Goal: Task Accomplishment & Management: Use online tool/utility

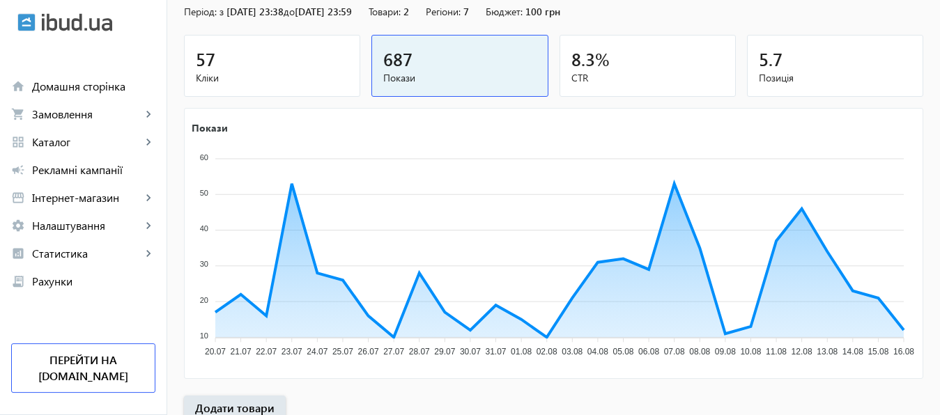
scroll to position [259, 0]
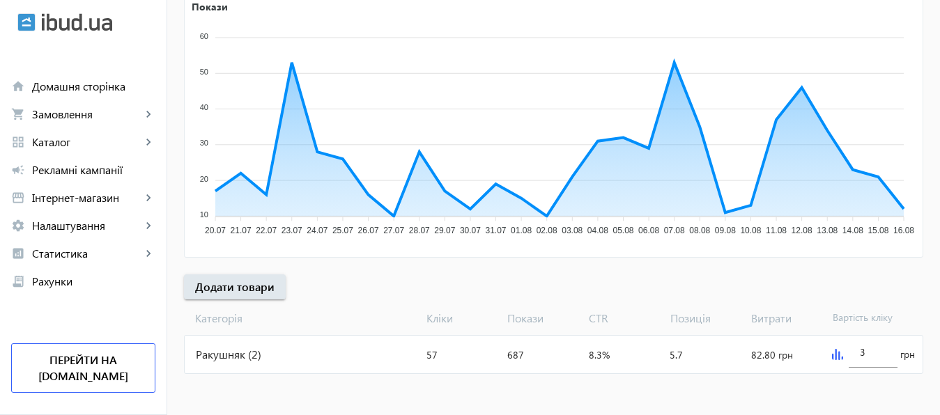
click at [838, 355] on img at bounding box center [837, 354] width 11 height 11
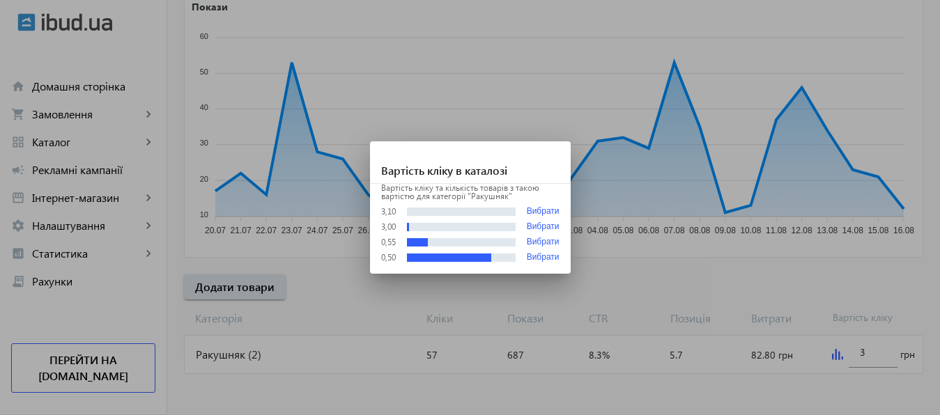
scroll to position [0, 0]
click at [868, 352] on div at bounding box center [470, 207] width 940 height 415
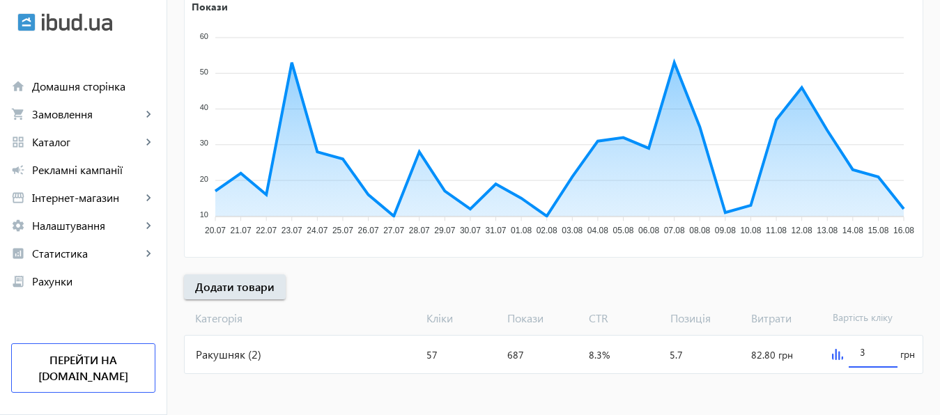
scroll to position [259, 0]
click at [868, 352] on input "3" at bounding box center [873, 352] width 26 height 13
click at [862, 386] on mat-sidenav-content "arrow_back Рекламні кампанії НОВ Зупинити Період: з [DATE] 23:38 до [DATE] 23:5…" at bounding box center [553, 101] width 773 height 630
click at [870, 353] on input "1" at bounding box center [873, 352] width 26 height 13
click at [838, 357] on img at bounding box center [837, 354] width 11 height 11
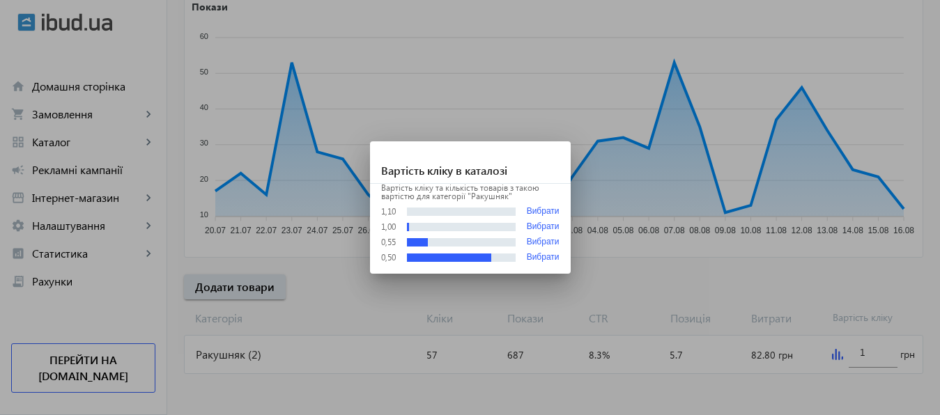
scroll to position [0, 0]
click at [555, 240] on button "Вибрати" at bounding box center [543, 243] width 33 height 10
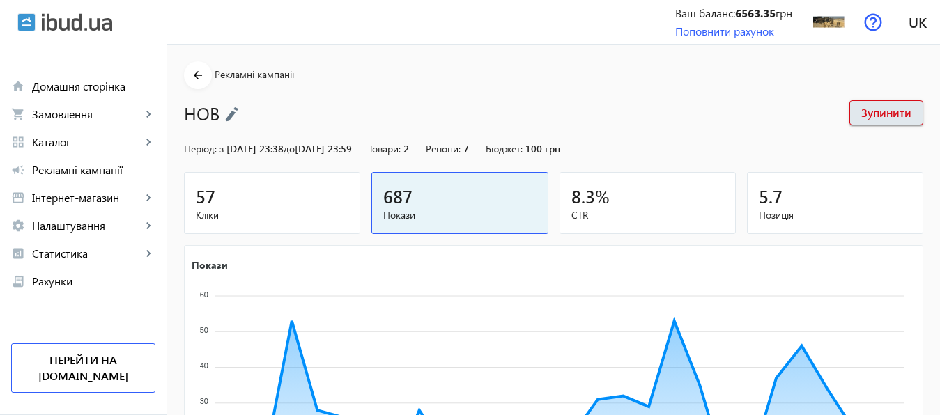
scroll to position [259, 0]
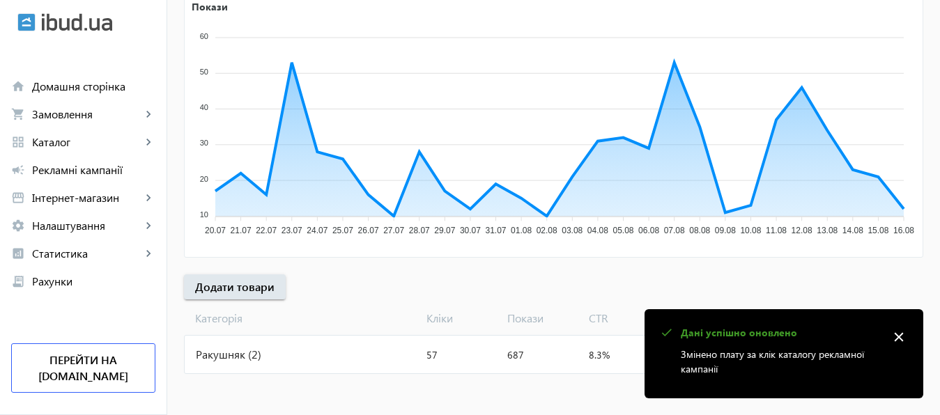
click at [898, 339] on mat-icon "close" at bounding box center [898, 337] width 21 height 21
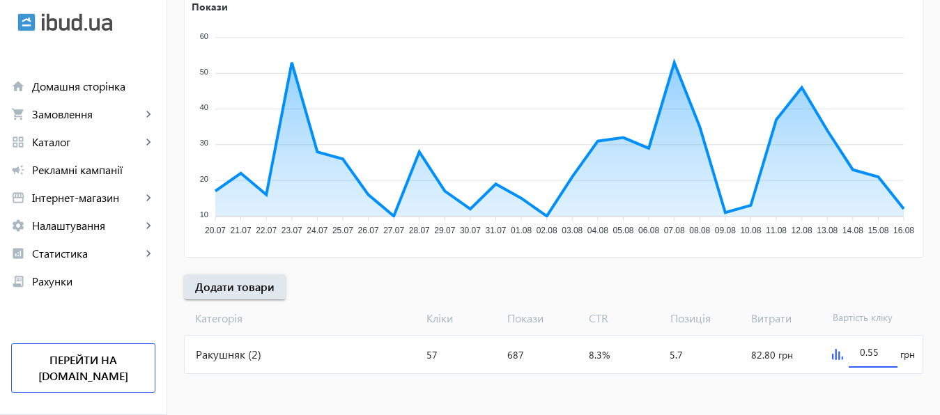
click at [880, 351] on input "0.55" at bounding box center [873, 352] width 26 height 13
click at [872, 389] on mat-sidenav-content "arrow_back Рекламні кампанії НОВ Зупинити Період: з [DATE] 23:38 до [DATE] 23:5…" at bounding box center [553, 101] width 773 height 630
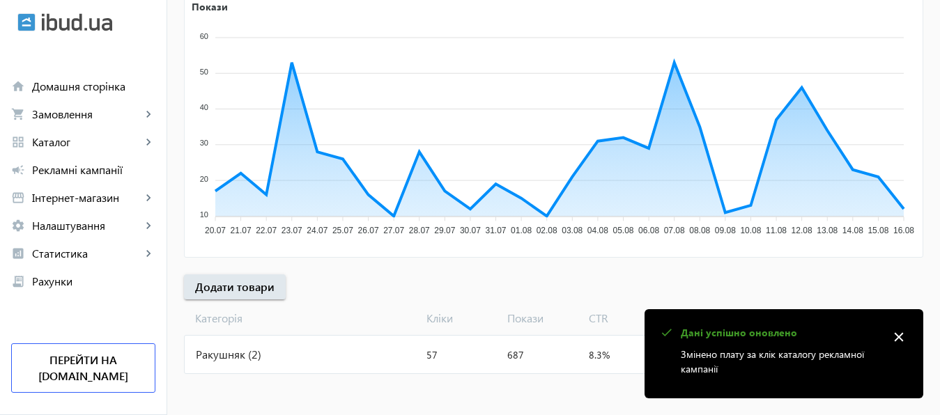
click at [898, 338] on mat-icon "close" at bounding box center [898, 337] width 21 height 21
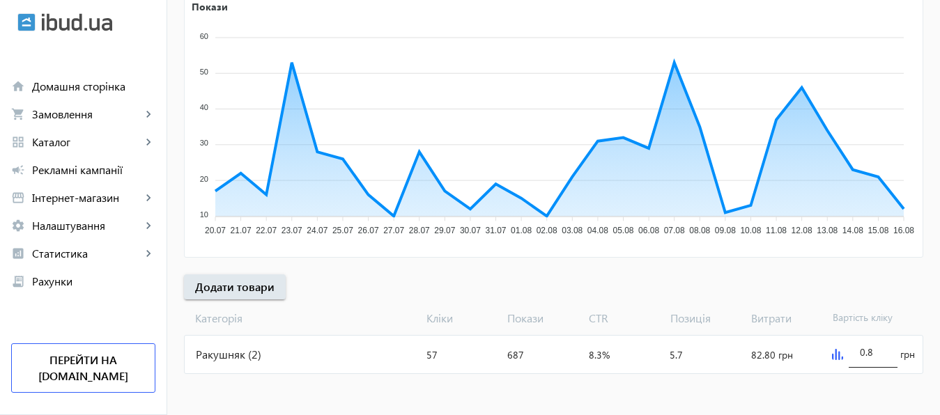
click at [876, 352] on input "0.8" at bounding box center [873, 352] width 26 height 13
type input "0.9"
click at [862, 387] on mat-sidenav-content "arrow_back Рекламні кампанії НОВ Зупинити Період: з [DATE] 23:38 до [DATE] 23:5…" at bounding box center [553, 101] width 773 height 630
